Goal: Information Seeking & Learning: Learn about a topic

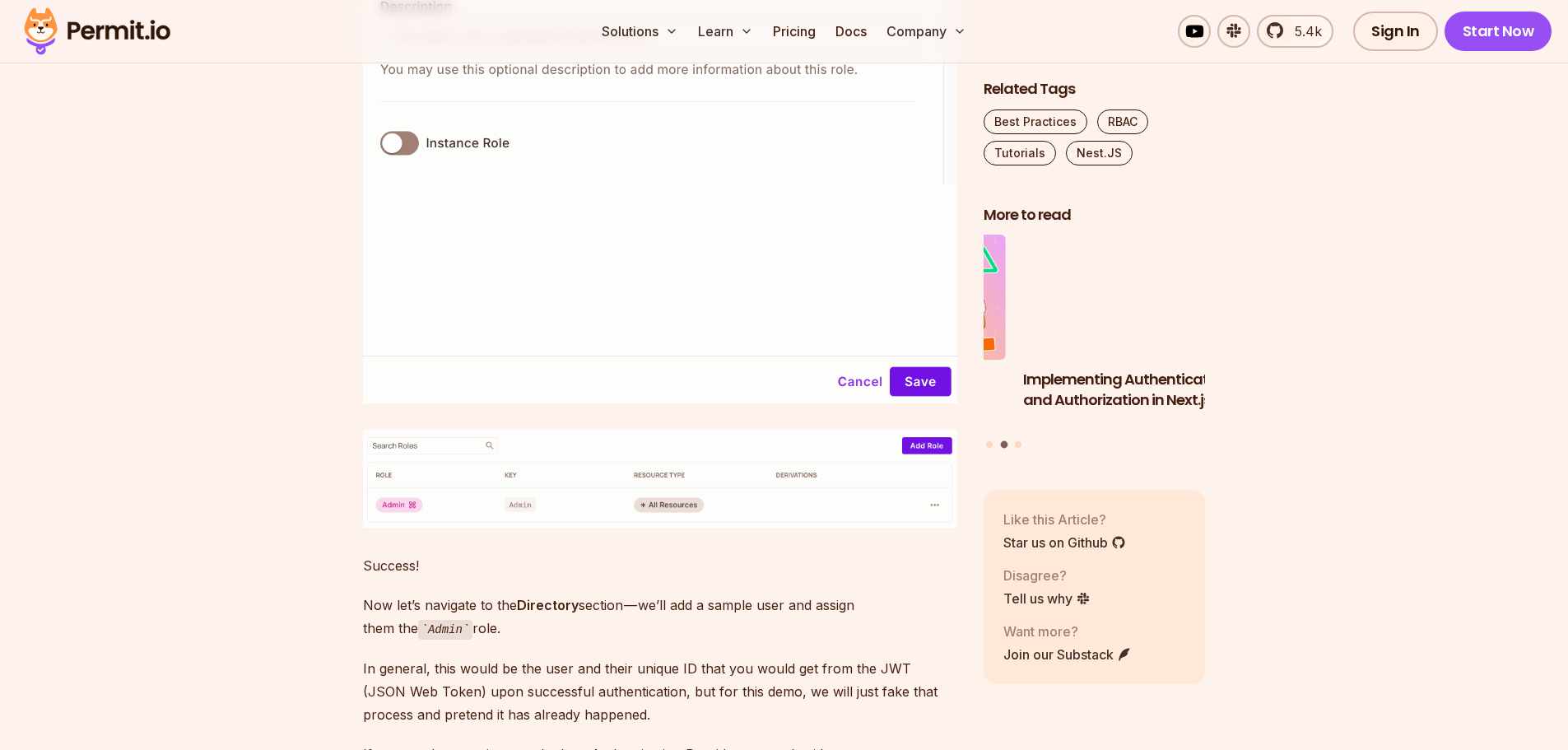
scroll to position [6341, 0]
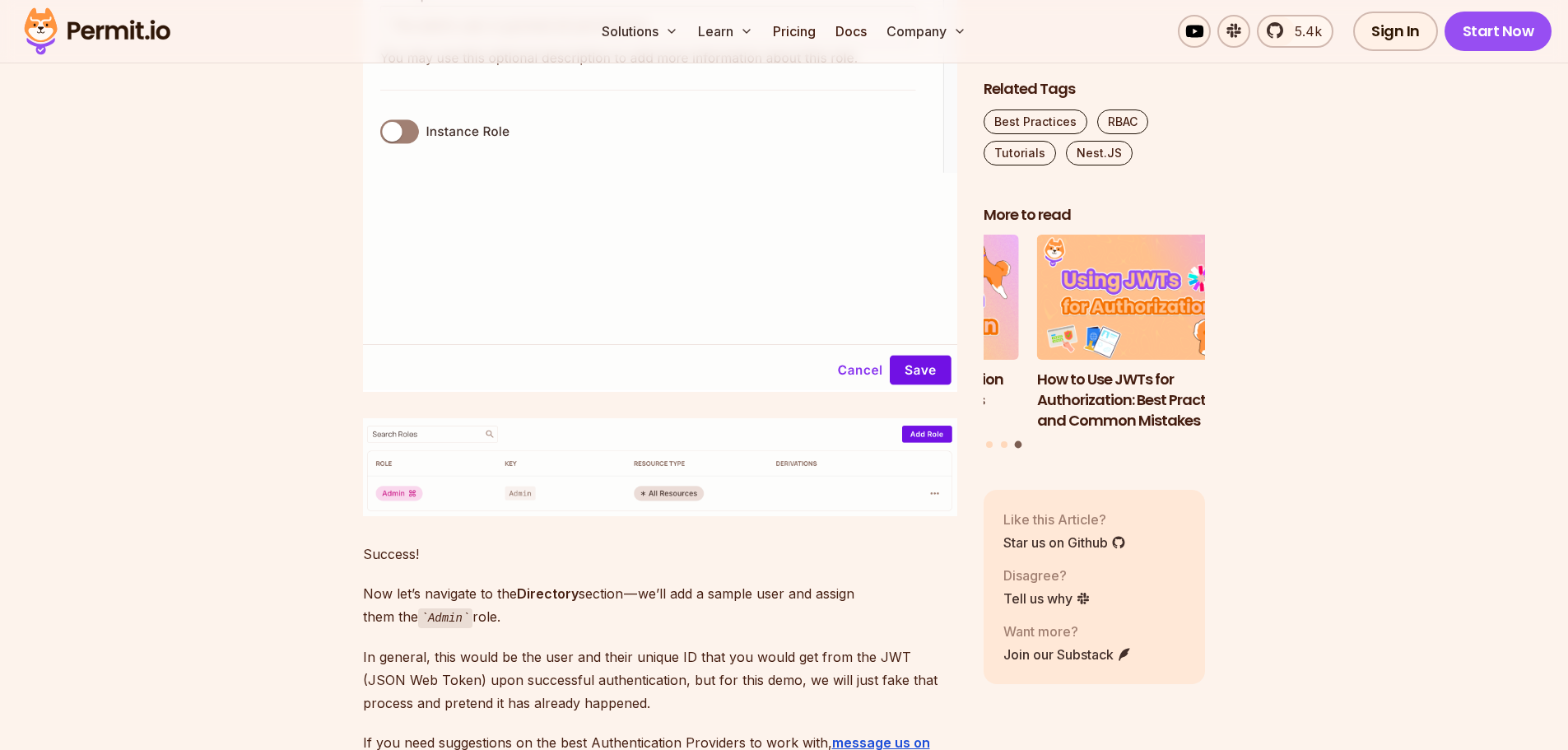
click at [482, 253] on img at bounding box center [660, 32] width 594 height 717
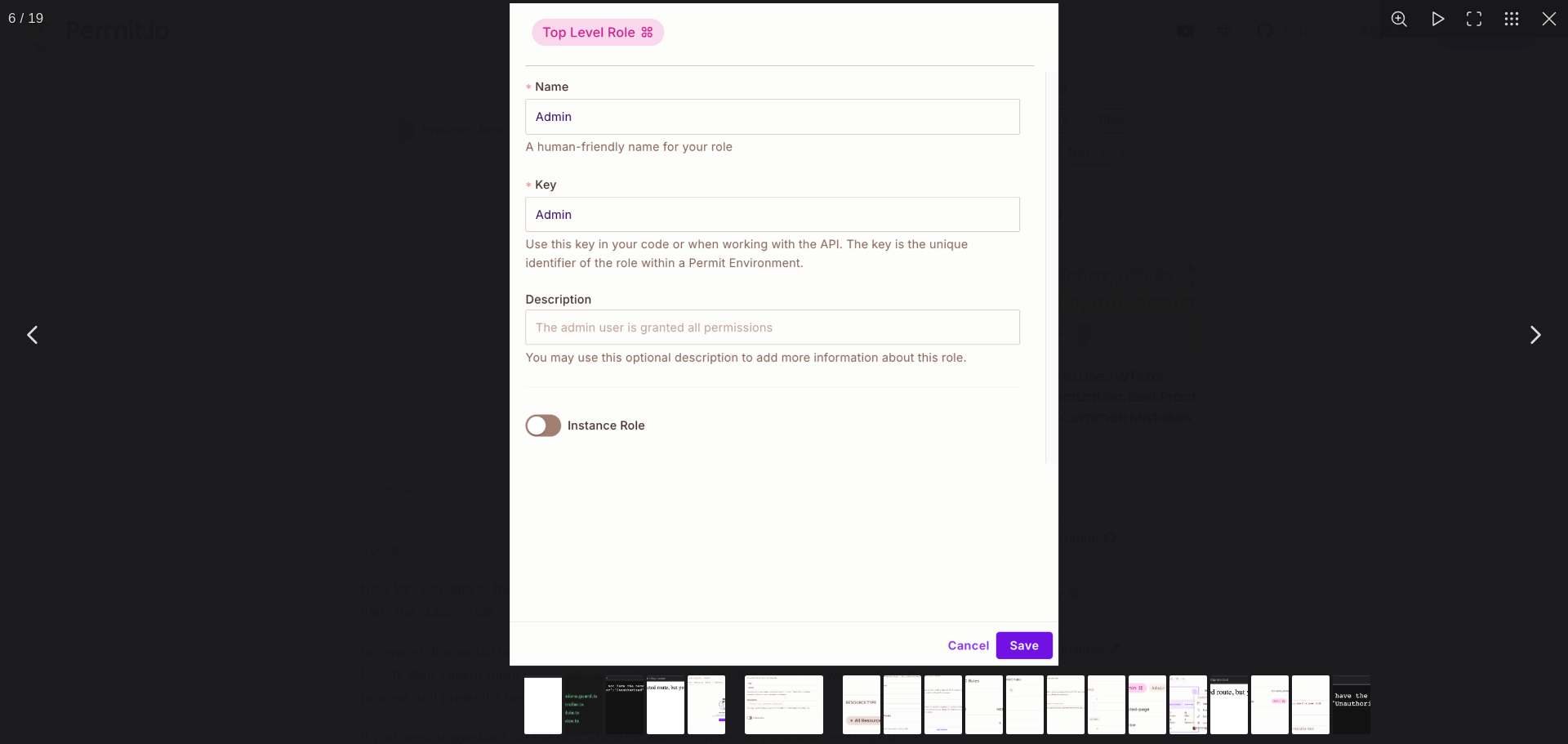
click at [432, 346] on div "You can close this modal content with the ESC key" at bounding box center [784, 335] width 1568 height 669
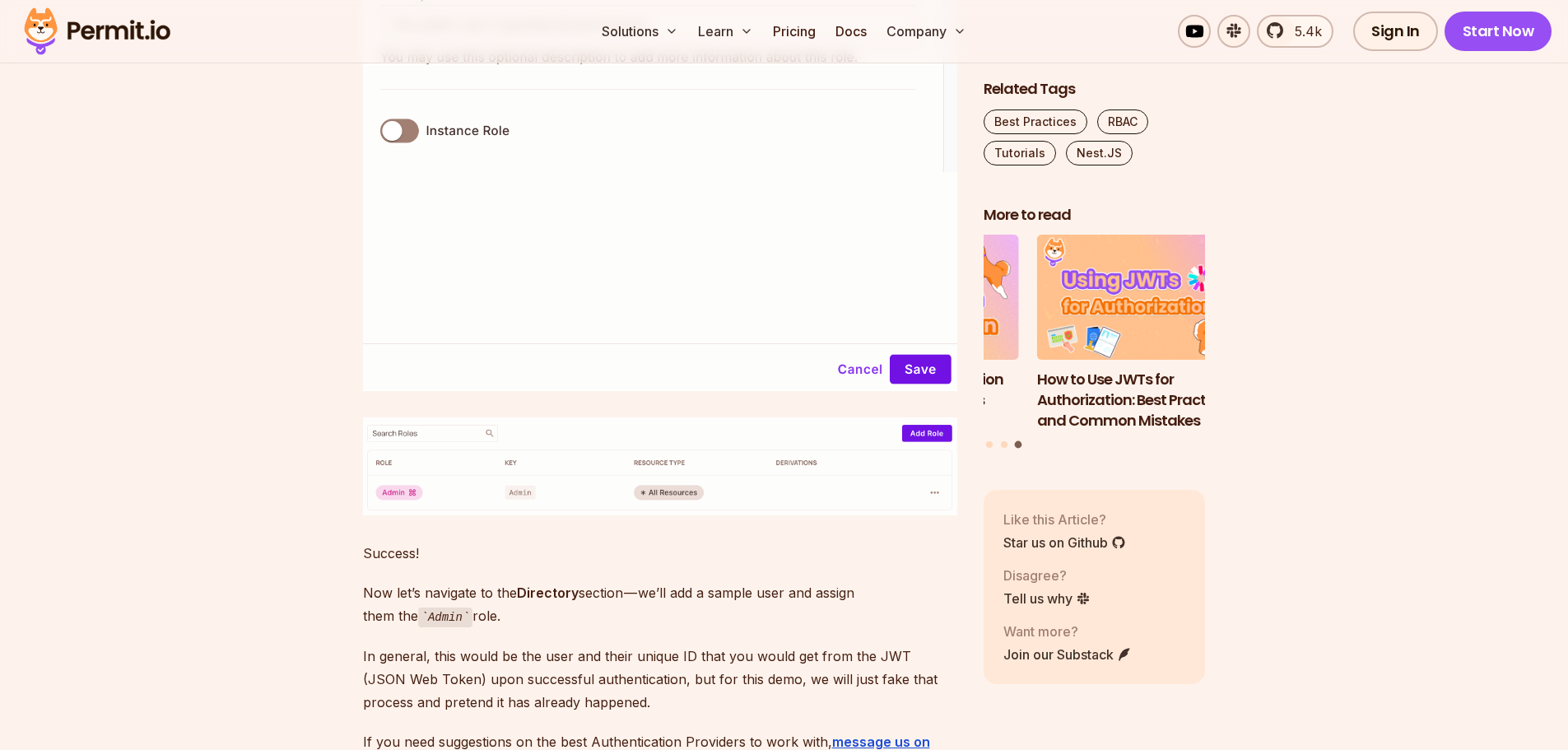
scroll to position [6341, 0]
drag, startPoint x: 555, startPoint y: 352, endPoint x: 537, endPoint y: 353, distance: 18.0
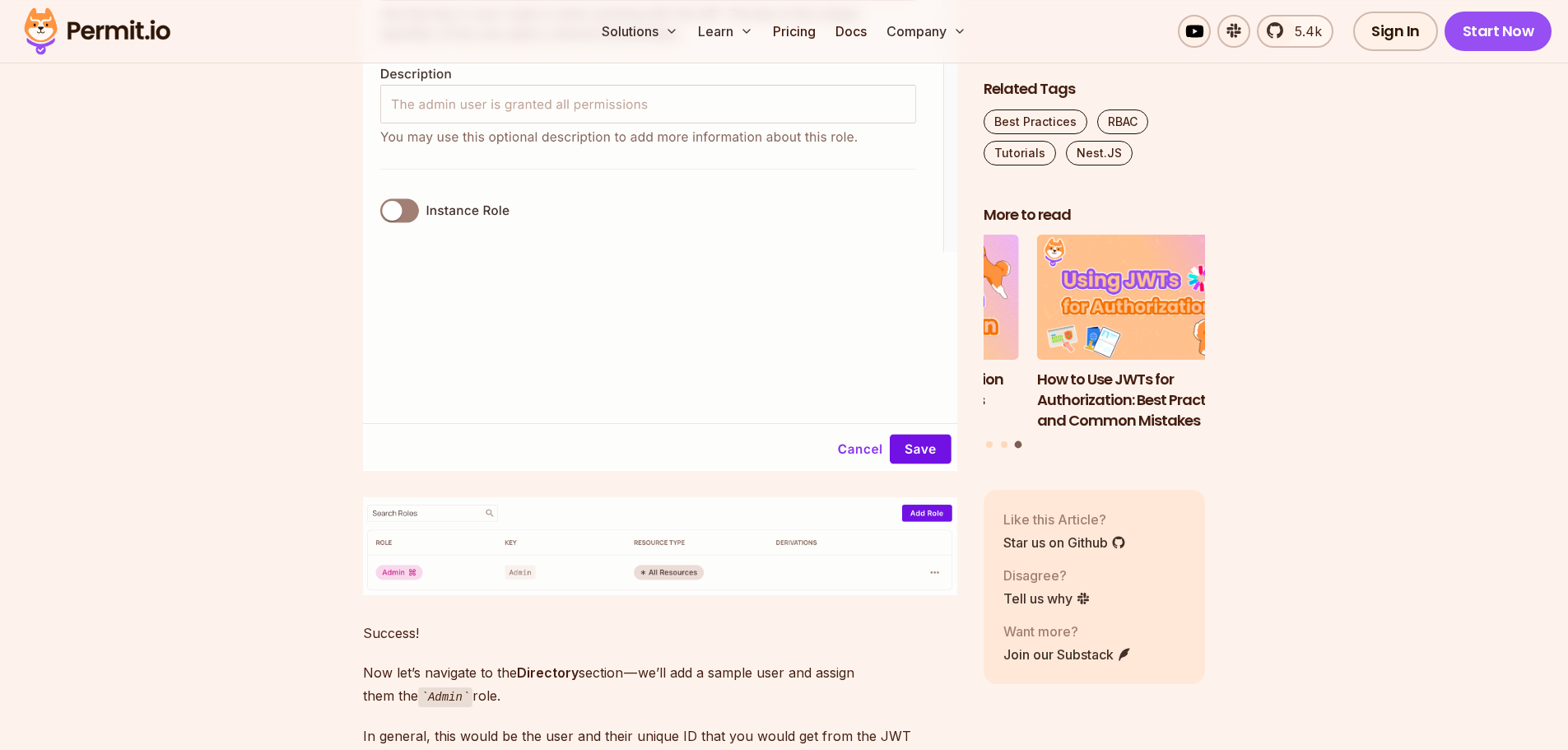
scroll to position [6259, 0]
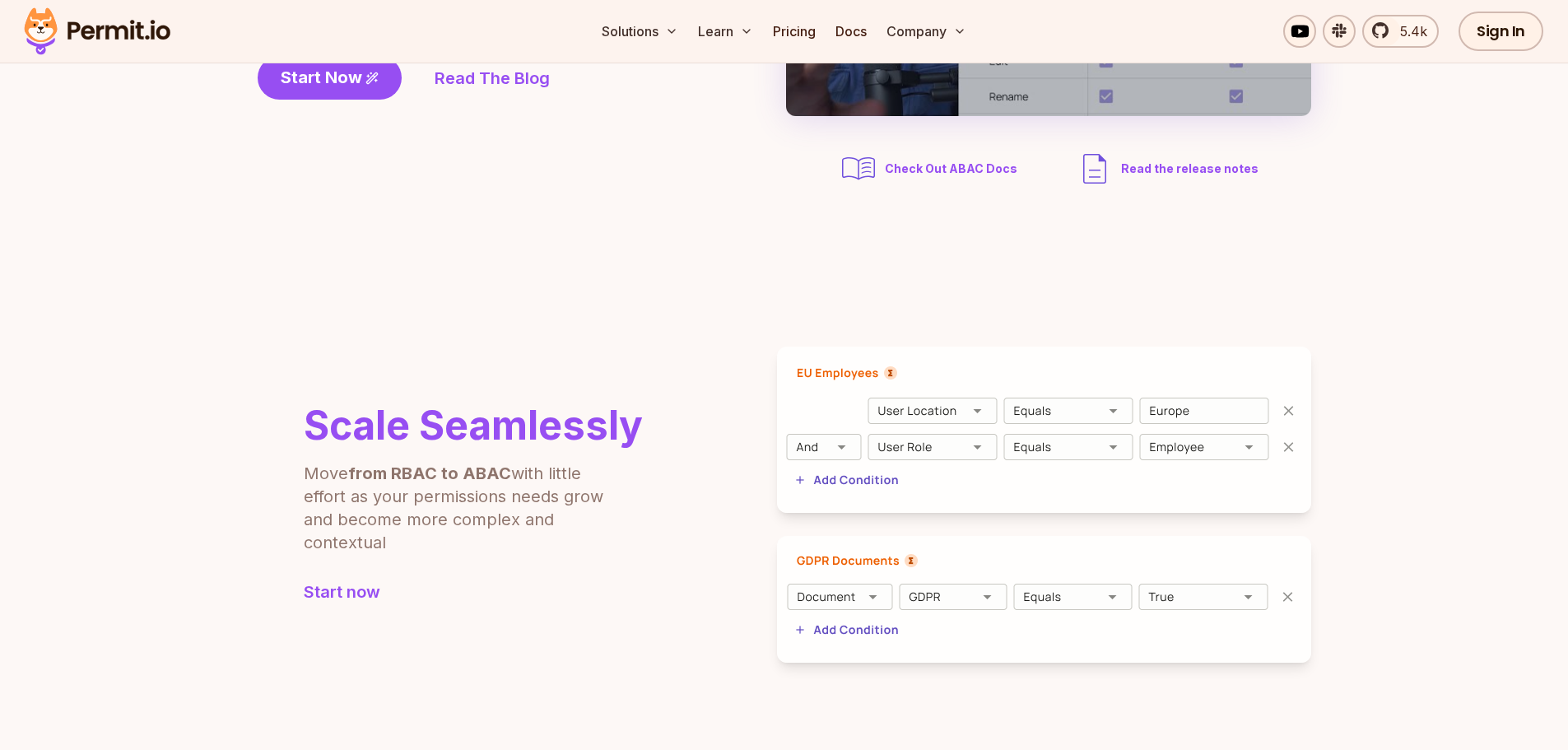
scroll to position [494, 0]
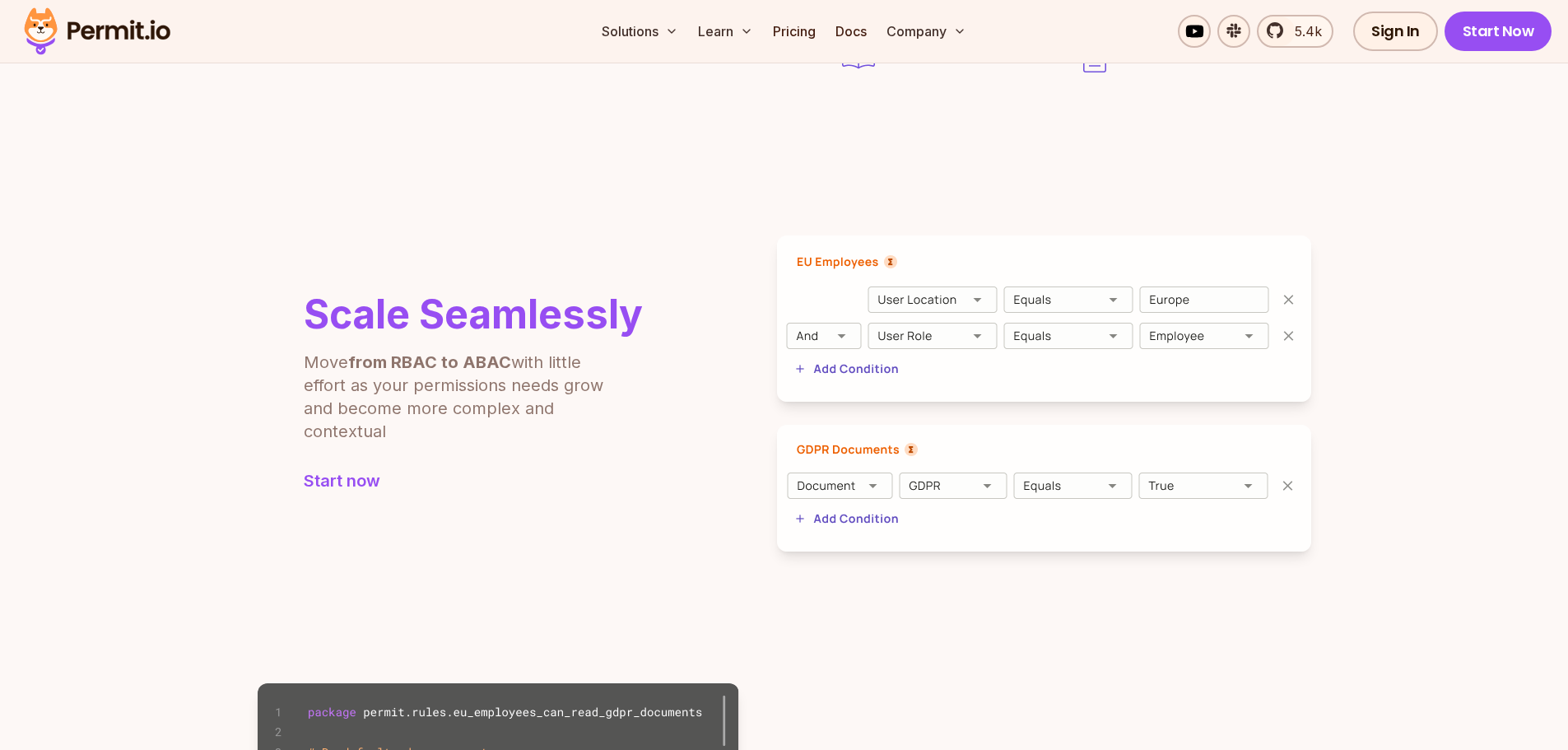
click at [817, 331] on img at bounding box center [1044, 319] width 534 height 166
click at [830, 335] on img at bounding box center [1044, 319] width 534 height 166
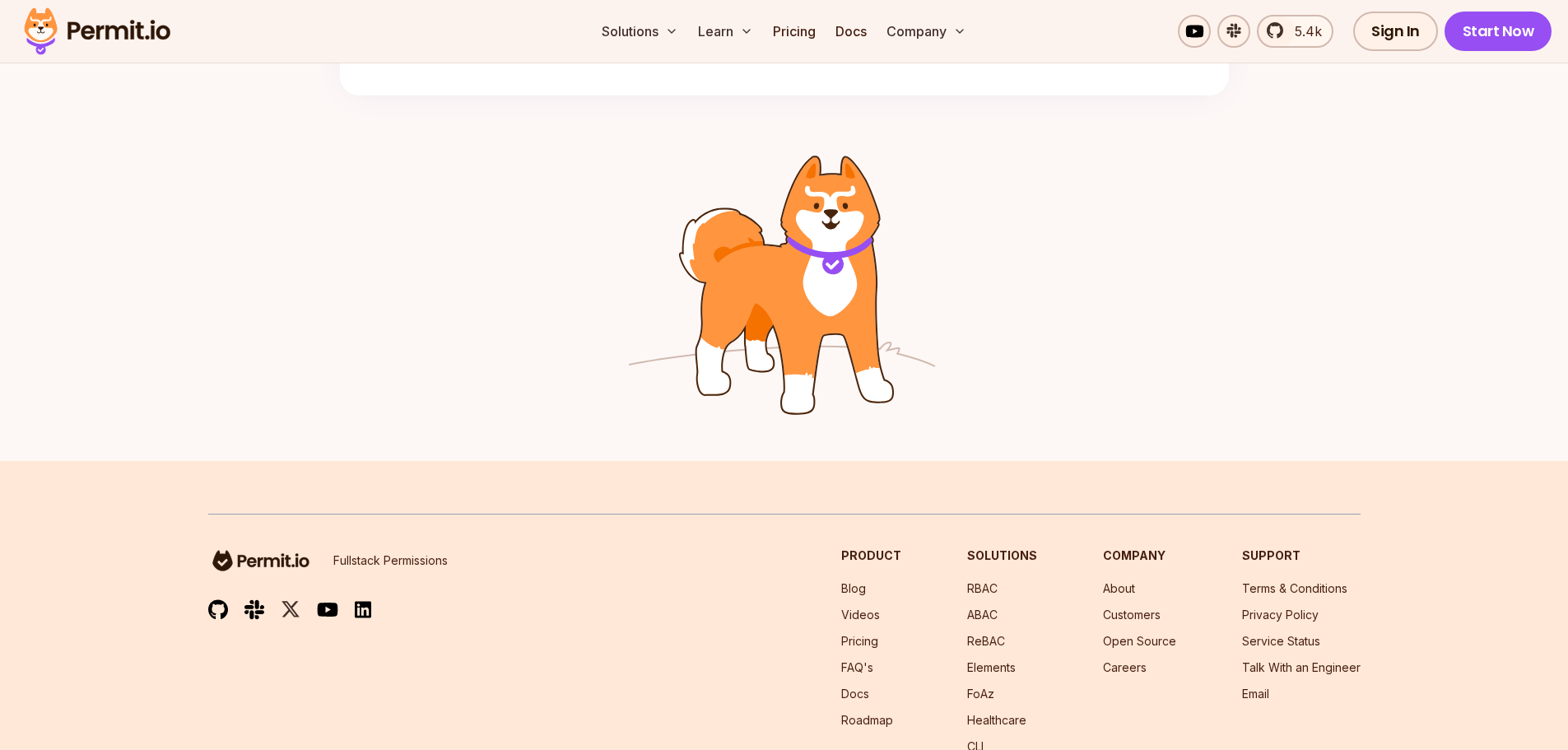
scroll to position [2553, 0]
